Goal: Task Accomplishment & Management: Use online tool/utility

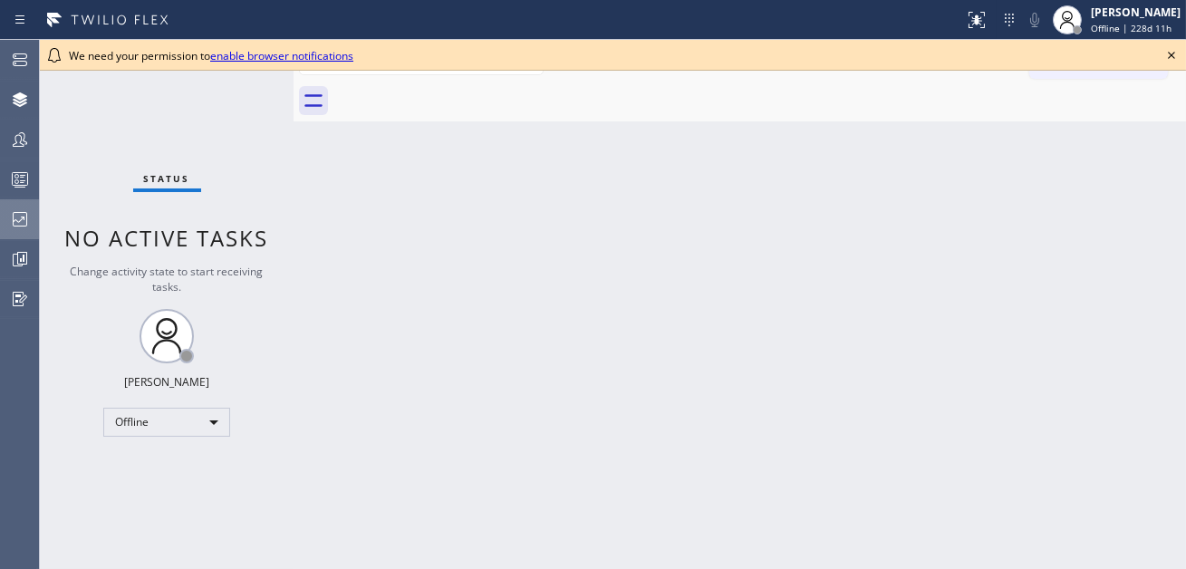
click at [31, 219] on div at bounding box center [20, 219] width 40 height 22
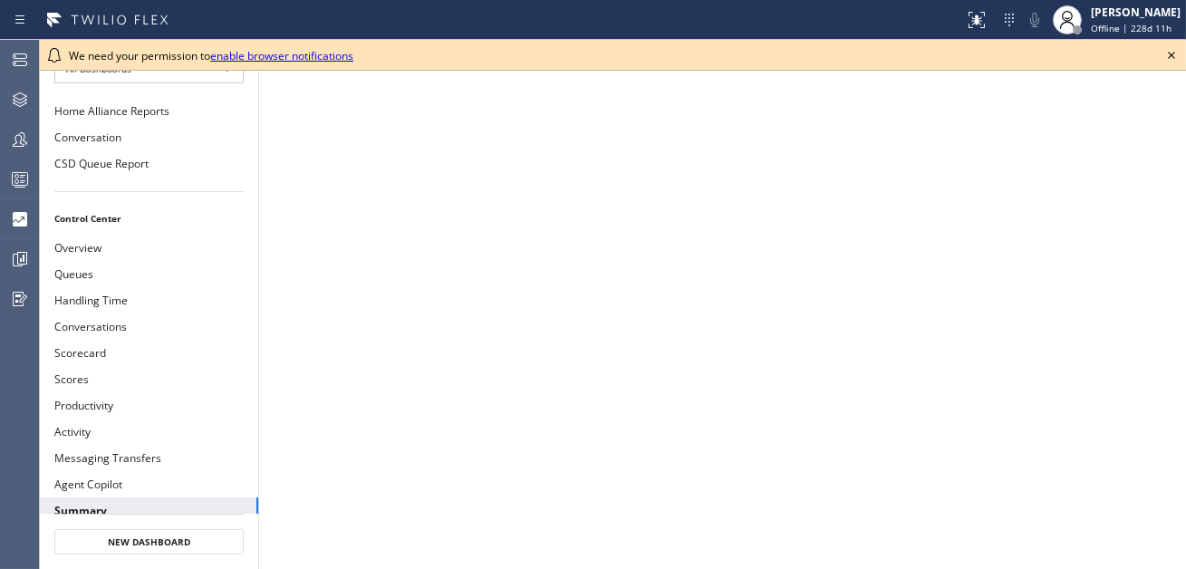
click at [1168, 59] on icon at bounding box center [1172, 55] width 22 height 22
